Goal: Find specific page/section: Find specific page/section

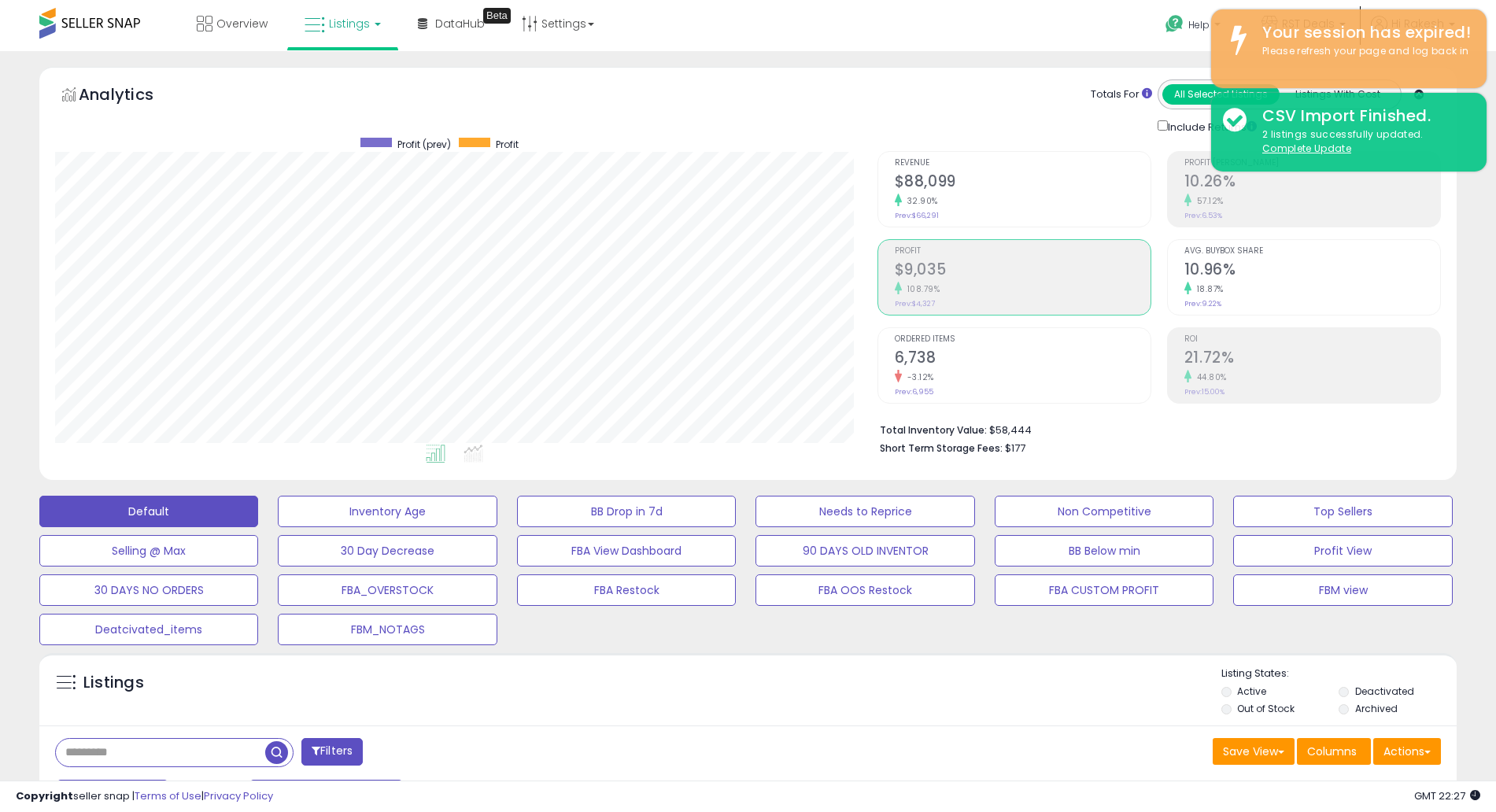
select select "**"
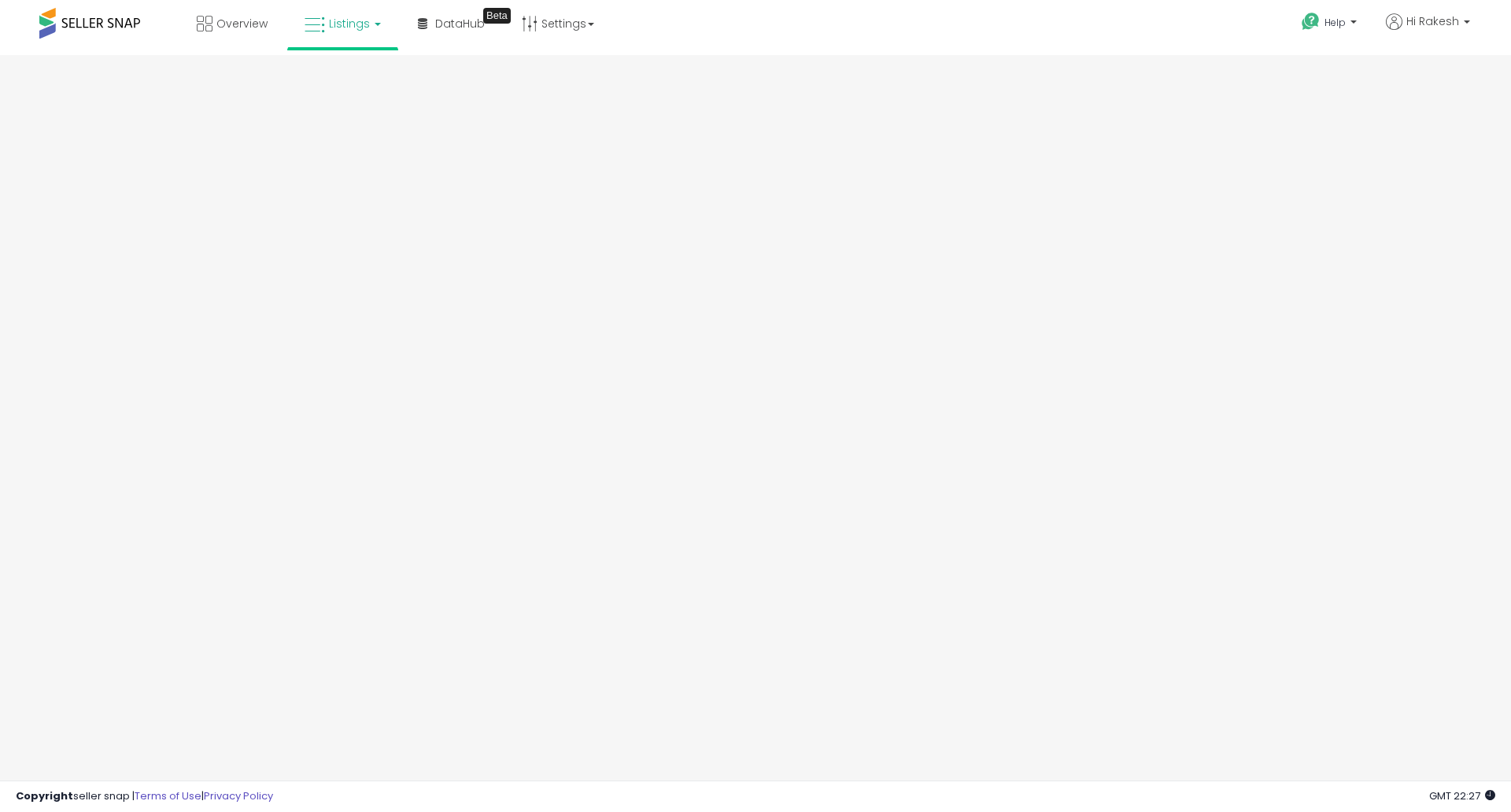
click at [335, 25] on span "Listings" at bounding box center [349, 24] width 41 height 16
click at [345, 137] on icon at bounding box center [357, 138] width 82 height 23
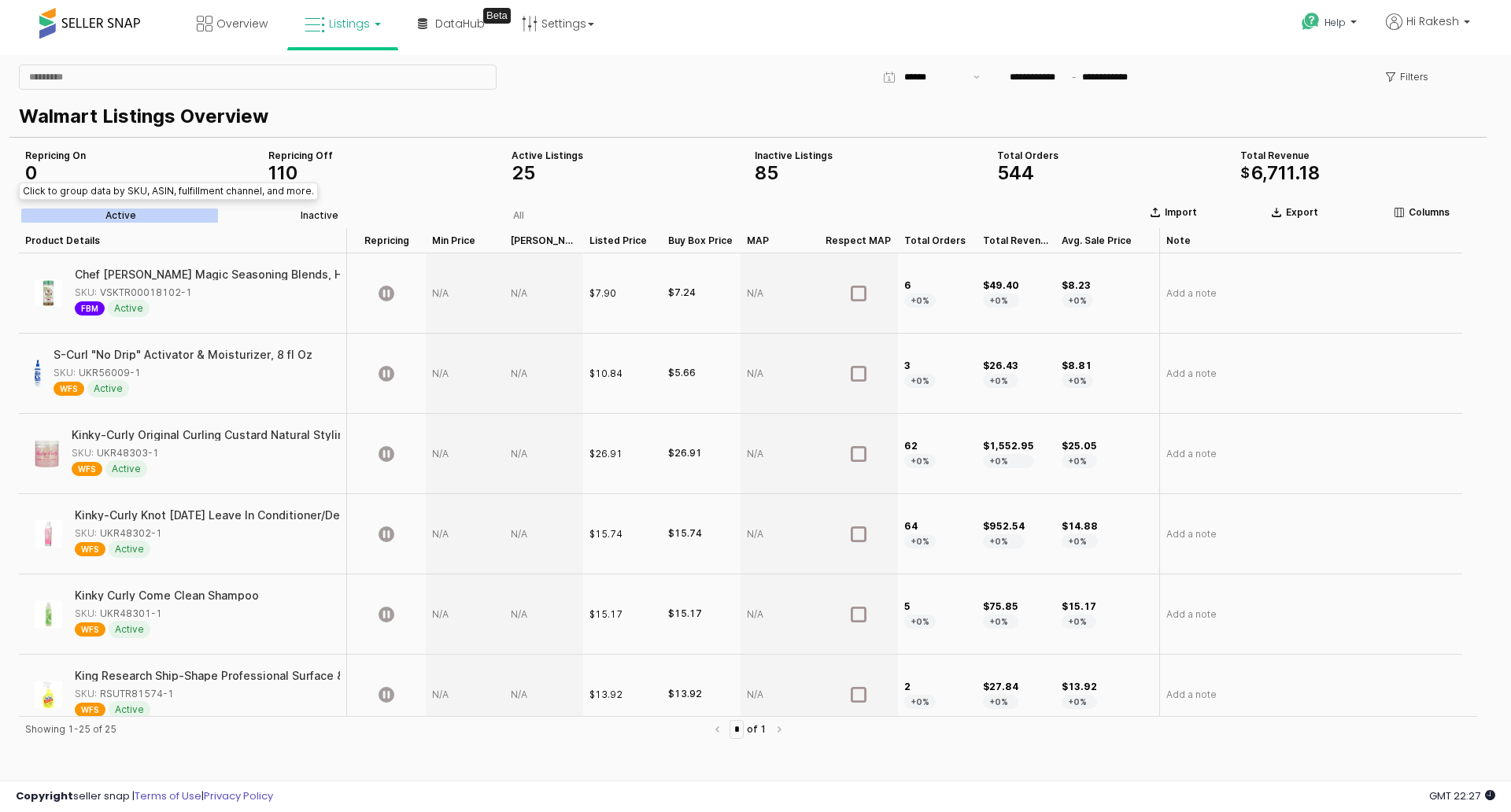
click at [325, 210] on div "Inactive" at bounding box center [319, 215] width 38 height 11
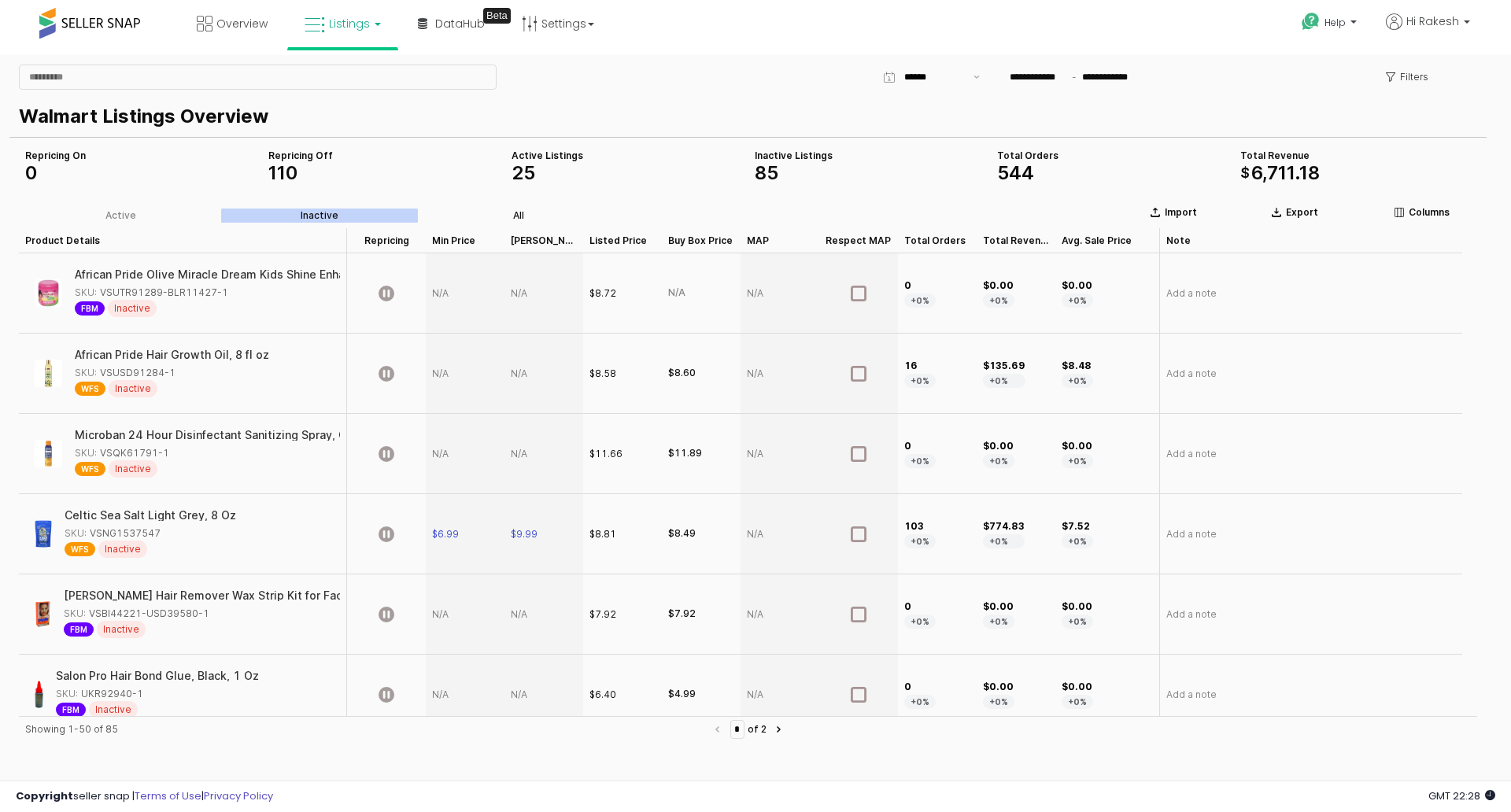
click at [525, 213] on label "All" at bounding box center [517, 215] width 199 height 14
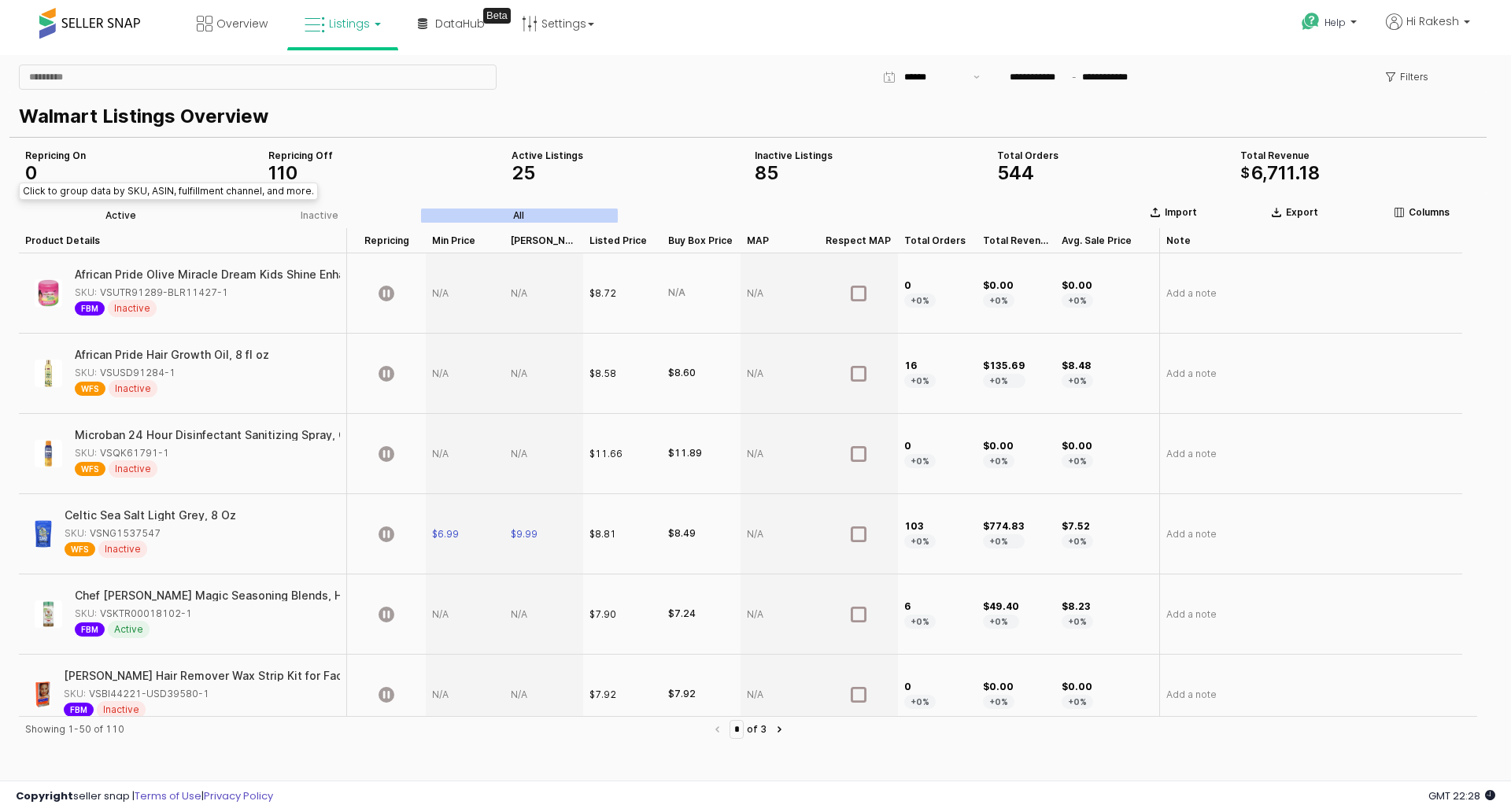
click at [129, 208] on label "Active" at bounding box center [121, 215] width 199 height 14
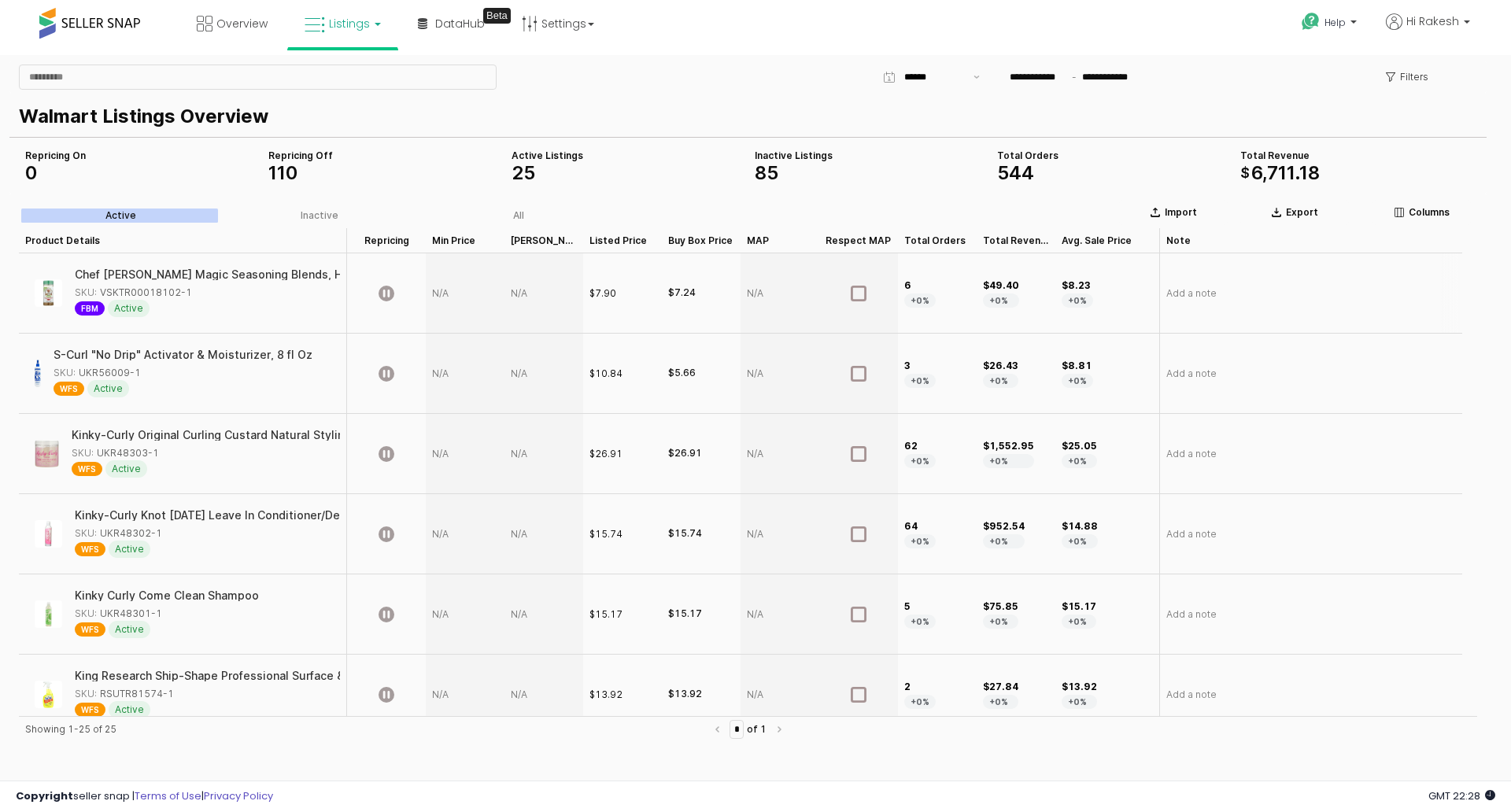
click at [117, 290] on div "SKU: VSKTR00018102-1" at bounding box center [133, 293] width 117 height 14
click at [129, 310] on span "Active" at bounding box center [129, 307] width 42 height 17
click at [49, 286] on img "App Frame" at bounding box center [48, 293] width 28 height 28
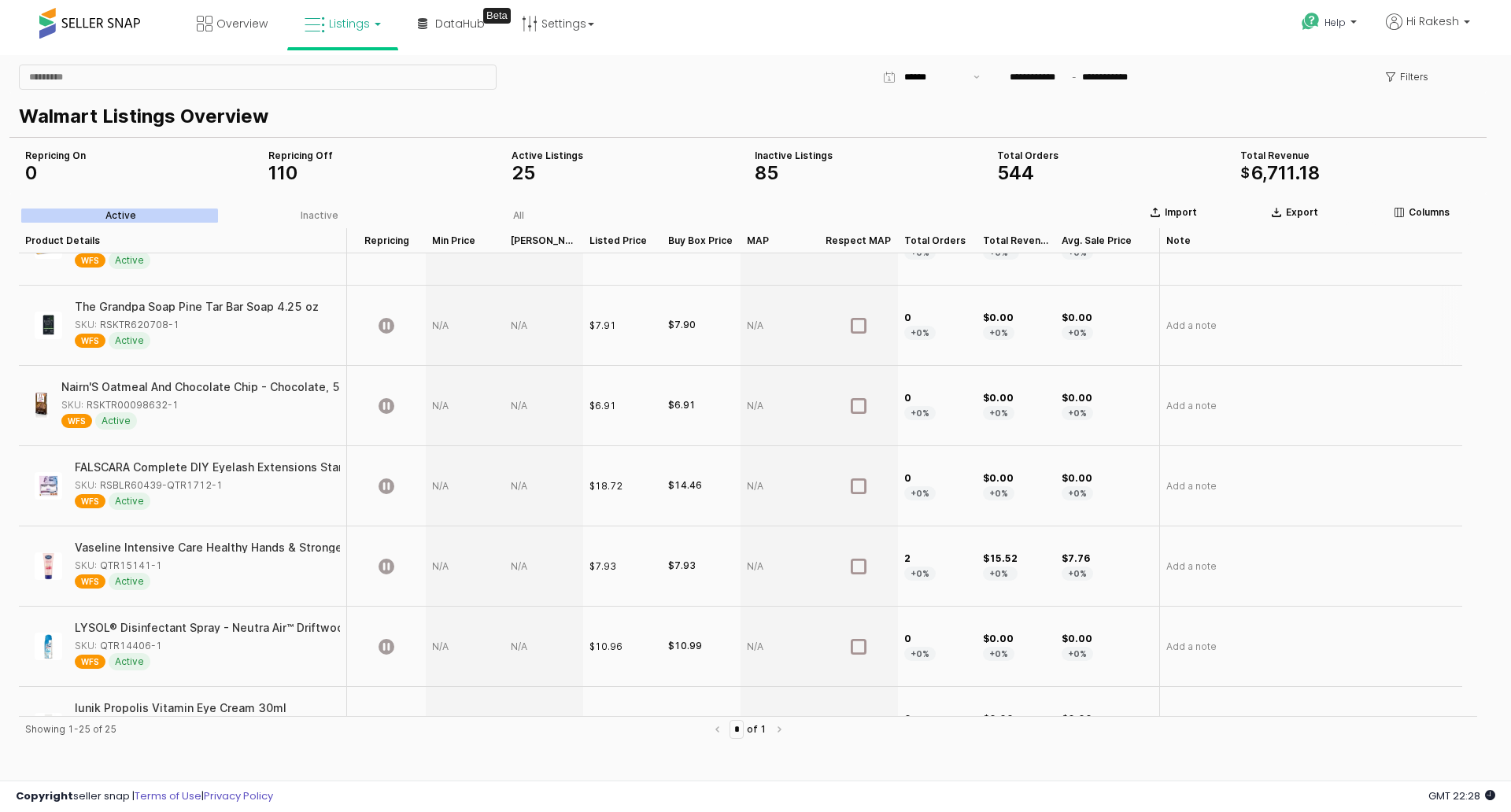
scroll to position [932, 0]
